Goal: Task Accomplishment & Management: Use online tool/utility

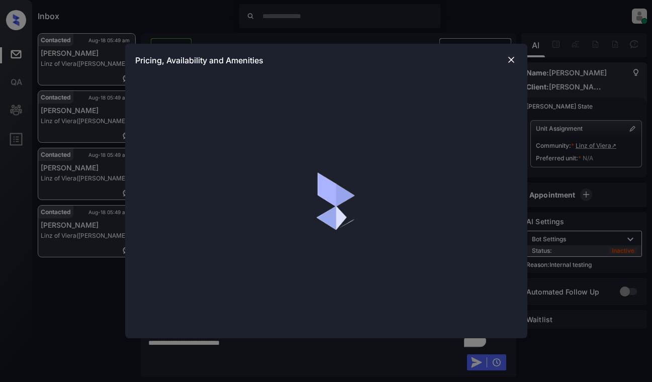
scroll to position [2615, 0]
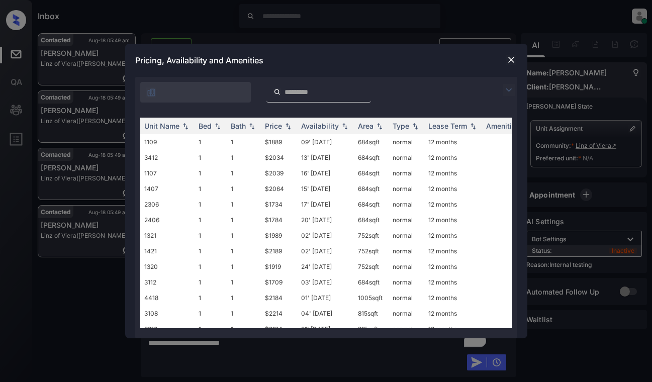
click at [508, 87] on img at bounding box center [509, 90] width 12 height 12
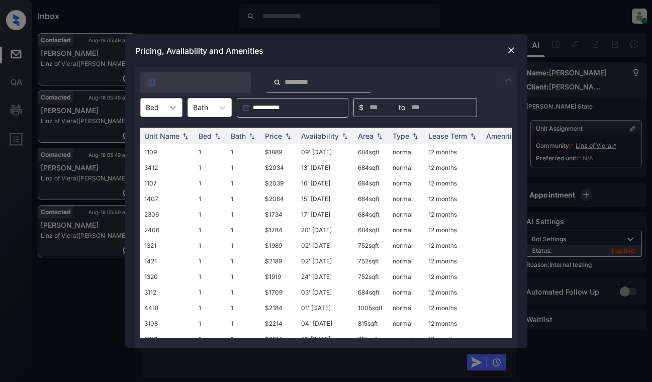
click at [166, 101] on div at bounding box center [173, 108] width 18 height 18
click at [510, 50] on img at bounding box center [511, 50] width 10 height 10
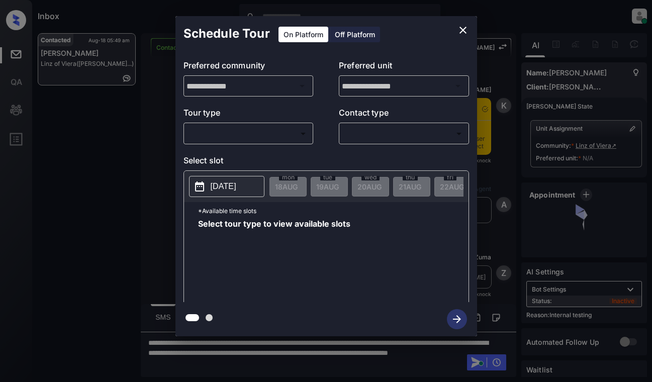
scroll to position [2615, 0]
click at [258, 124] on div "​ ​" at bounding box center [249, 134] width 130 height 22
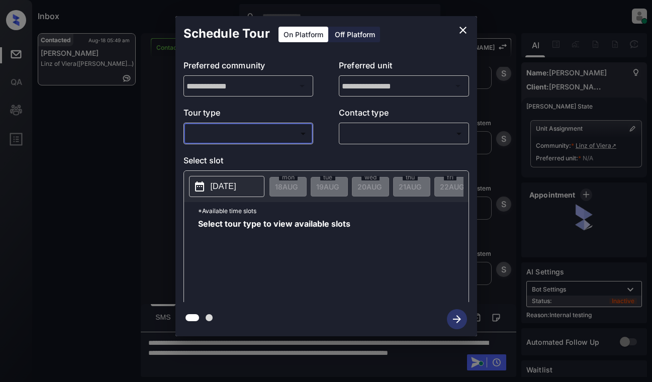
click at [257, 134] on body "Inbox [PERSON_NAME] Online Set yourself offline Set yourself on break Profile S…" at bounding box center [326, 191] width 652 height 382
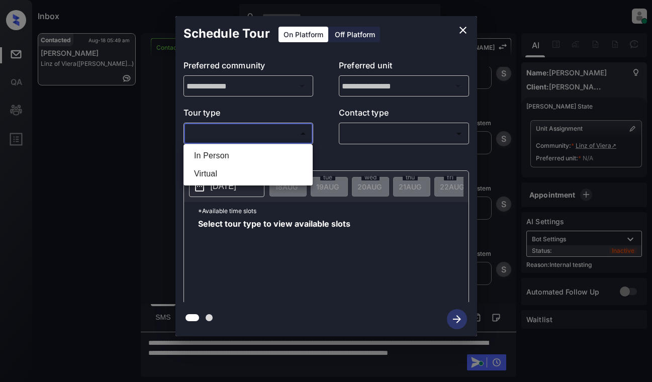
click at [254, 153] on li "In Person" at bounding box center [248, 156] width 124 height 18
type input "********"
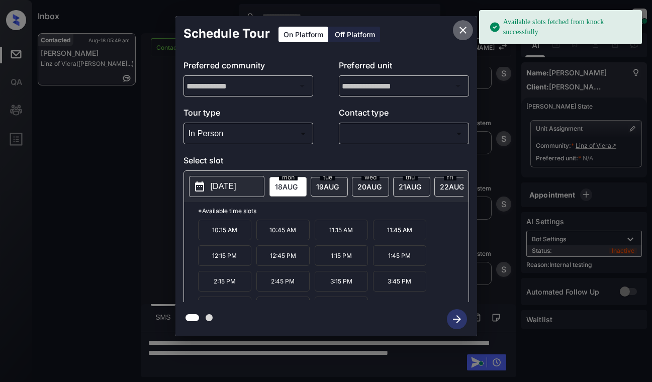
click at [459, 30] on icon "close" at bounding box center [463, 30] width 12 height 12
